Goal: Task Accomplishment & Management: Manage account settings

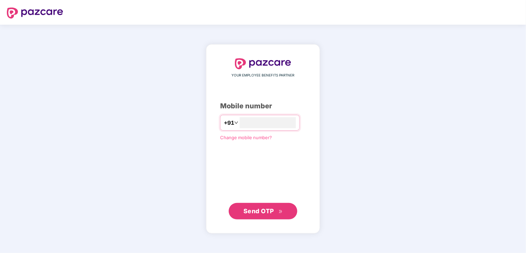
type input "**********"
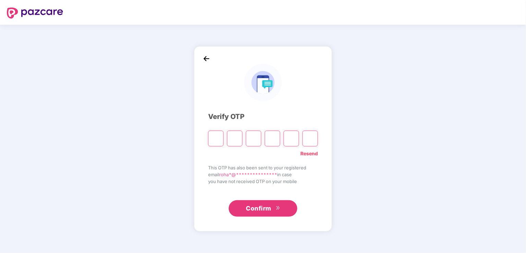
type input "*"
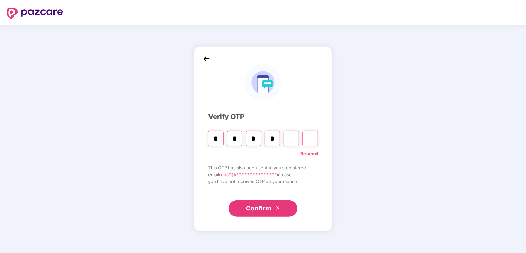
type input "*"
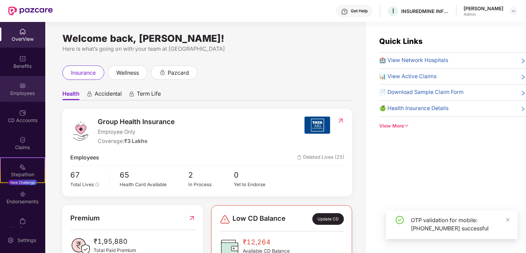
click at [20, 82] on img at bounding box center [22, 85] width 7 height 7
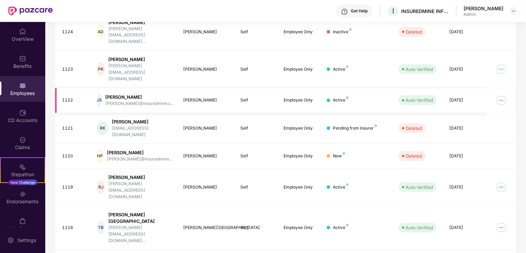
scroll to position [167, 0]
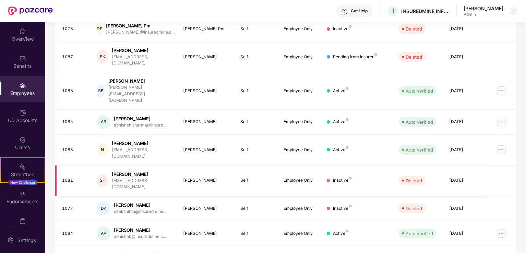
scroll to position [158, 0]
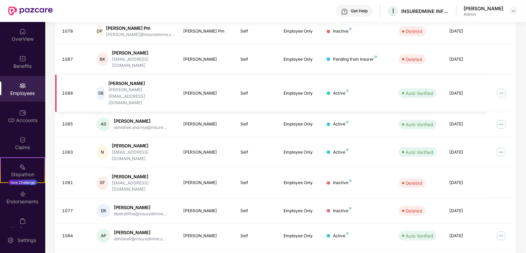
click at [503, 88] on img at bounding box center [500, 93] width 11 height 11
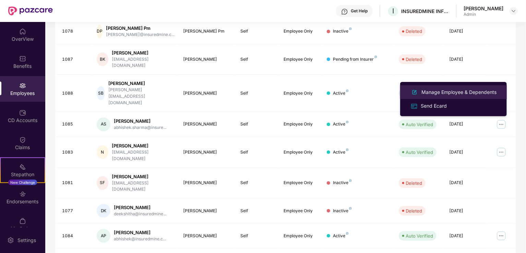
click at [454, 91] on div "Manage Employee & Dependents" at bounding box center [459, 92] width 78 height 8
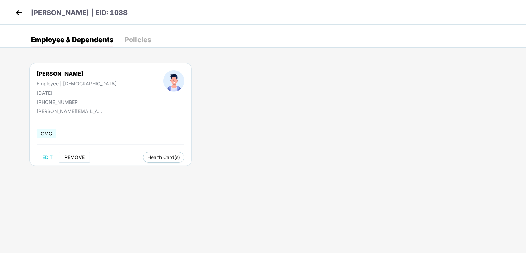
click at [70, 156] on span "REMOVE" at bounding box center [74, 157] width 20 height 5
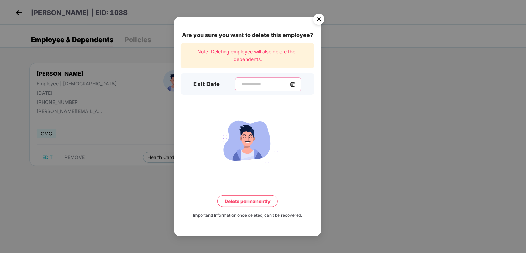
click at [246, 83] on input at bounding box center [265, 84] width 49 height 7
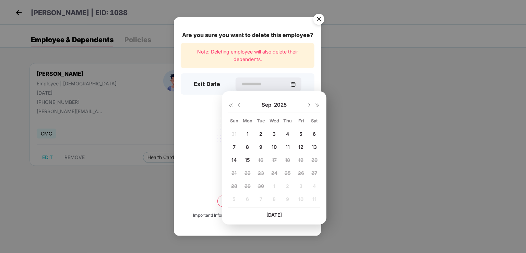
click at [301, 131] on span "5" at bounding box center [300, 134] width 3 height 6
type input "**********"
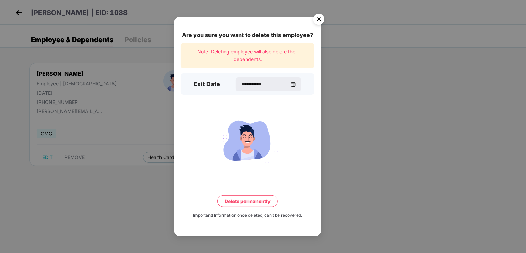
click at [240, 202] on button "Delete permanently" at bounding box center [247, 201] width 60 height 12
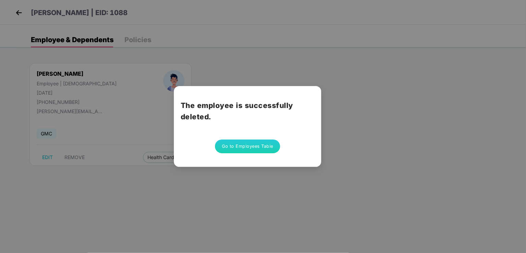
click at [243, 144] on button "Go to Employees Table" at bounding box center [247, 146] width 65 height 14
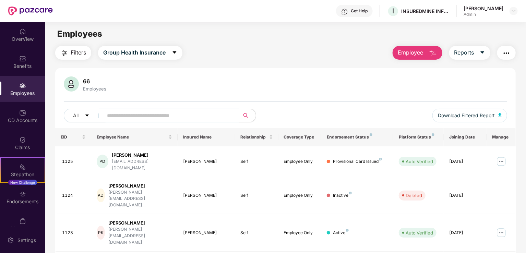
click at [138, 117] on input "text" at bounding box center [168, 115] width 123 height 10
type input "******"
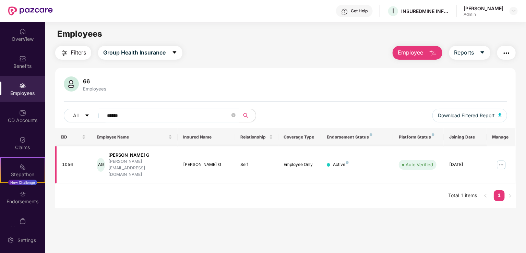
click at [502, 159] on img at bounding box center [500, 164] width 11 height 11
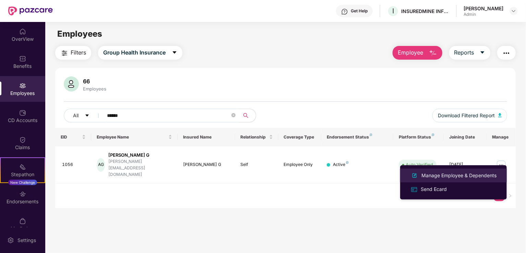
click at [463, 175] on div "Manage Employee & Dependents" at bounding box center [459, 176] width 78 height 8
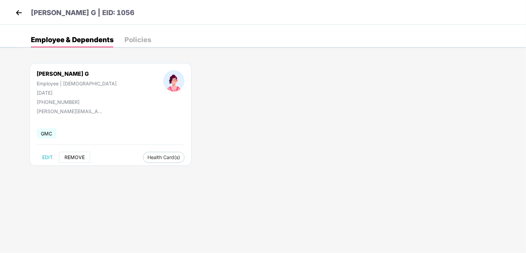
click at [74, 153] on button "REMOVE" at bounding box center [74, 157] width 31 height 11
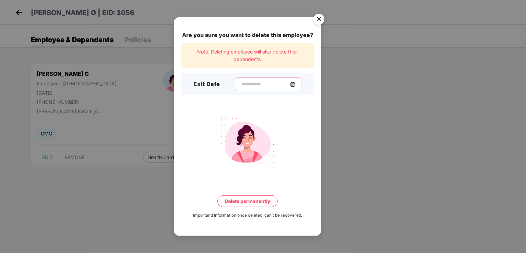
click at [241, 84] on input at bounding box center [265, 84] width 49 height 7
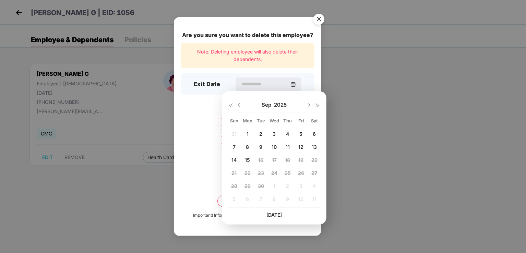
click at [300, 147] on span "12" at bounding box center [300, 147] width 5 height 6
type input "**********"
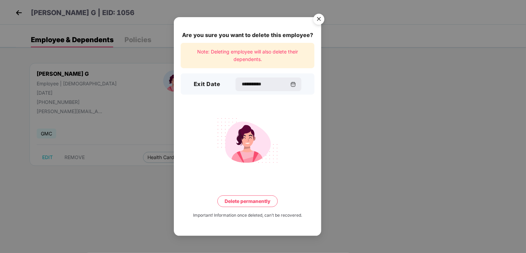
click at [245, 199] on button "Delete permanently" at bounding box center [247, 201] width 60 height 12
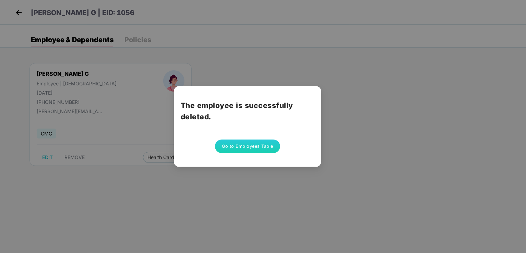
click at [248, 149] on button "Go to Employees Table" at bounding box center [247, 146] width 65 height 14
